Goal: Task Accomplishment & Management: Use online tool/utility

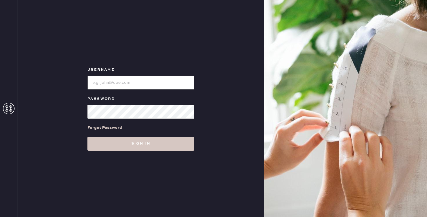
type input "reformationpaloalto"
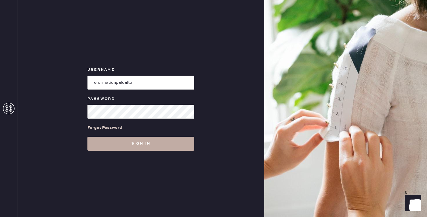
click at [106, 143] on button "Sign in" at bounding box center [140, 144] width 107 height 14
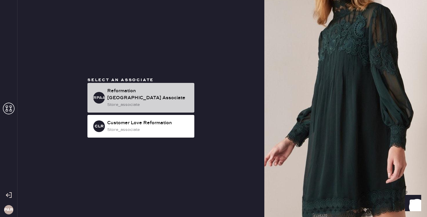
click at [153, 106] on div "RPAA Reformation [GEOGRAPHIC_DATA] Associate store_associate" at bounding box center [140, 98] width 107 height 30
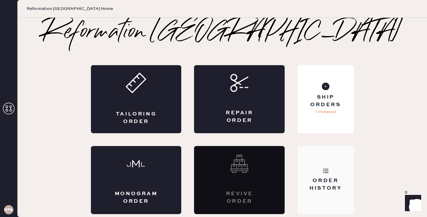
click at [322, 152] on div "Order History" at bounding box center [326, 180] width 56 height 68
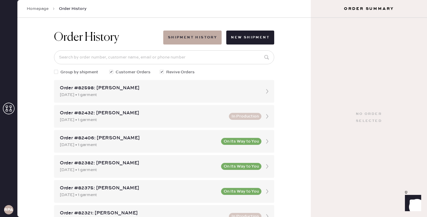
click at [38, 7] on link "Homepage" at bounding box center [38, 9] width 22 height 6
click at [43, 8] on link "Homepage" at bounding box center [38, 9] width 22 height 6
click at [9, 107] on icon at bounding box center [9, 109] width 12 height 12
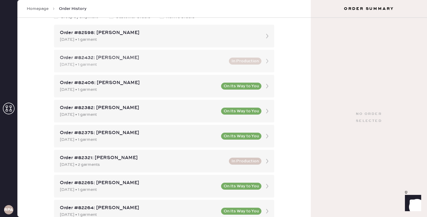
scroll to position [299, 0]
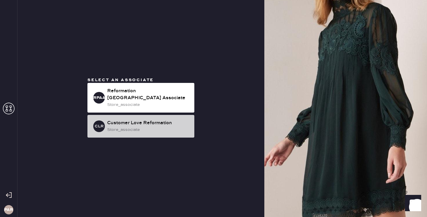
click at [192, 131] on div "CLR Customer Love Reformation store_associate" at bounding box center [140, 126] width 107 height 23
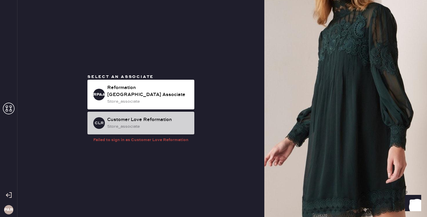
click at [175, 124] on div "store_associate" at bounding box center [148, 126] width 83 height 6
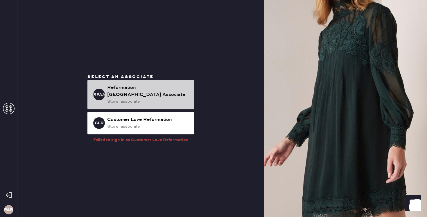
click at [178, 98] on div "store_associate" at bounding box center [148, 101] width 83 height 6
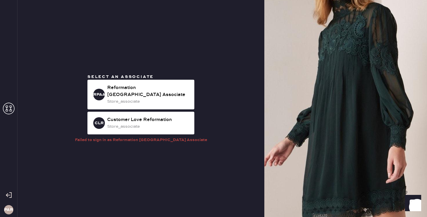
click at [8, 116] on div "PAR" at bounding box center [8, 108] width 17 height 217
click at [10, 111] on icon at bounding box center [9, 109] width 12 height 12
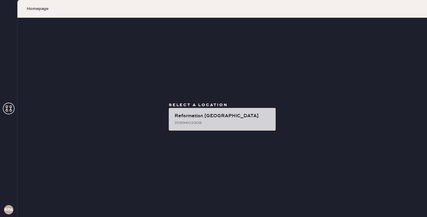
click at [195, 121] on div "2069403308" at bounding box center [223, 122] width 97 height 6
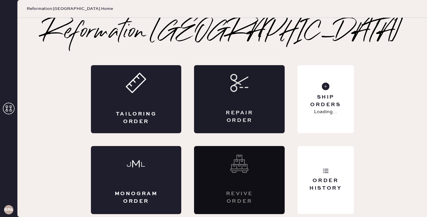
click at [212, 124] on div "Repair Order" at bounding box center [239, 99] width 91 height 68
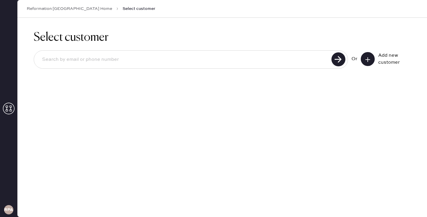
click at [69, 7] on link "Reformation [GEOGRAPHIC_DATA] Home" at bounding box center [69, 9] width 85 height 6
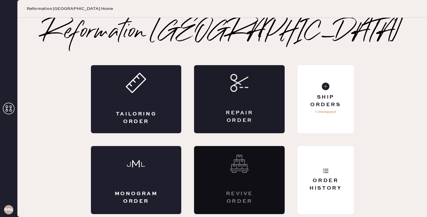
click at [218, 92] on div "Repair Order" at bounding box center [239, 99] width 91 height 68
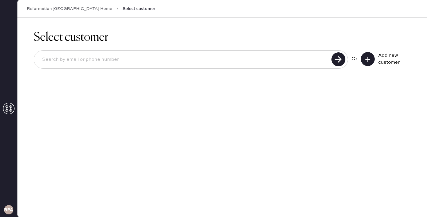
click at [257, 59] on input at bounding box center [183, 59] width 292 height 13
